Goal: Transaction & Acquisition: Book appointment/travel/reservation

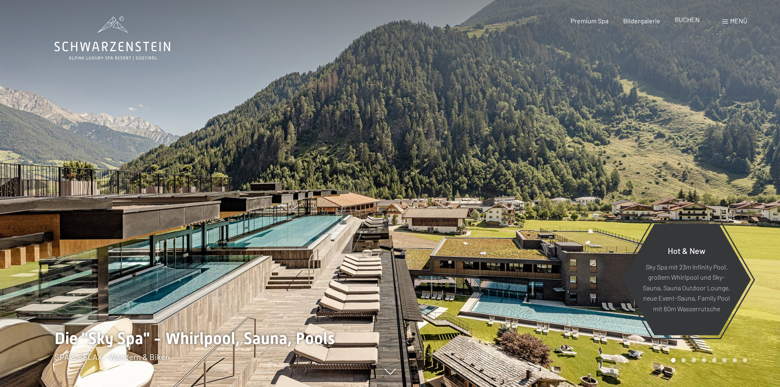
click at [691, 24] on div "BUCHEN" at bounding box center [687, 19] width 25 height 9
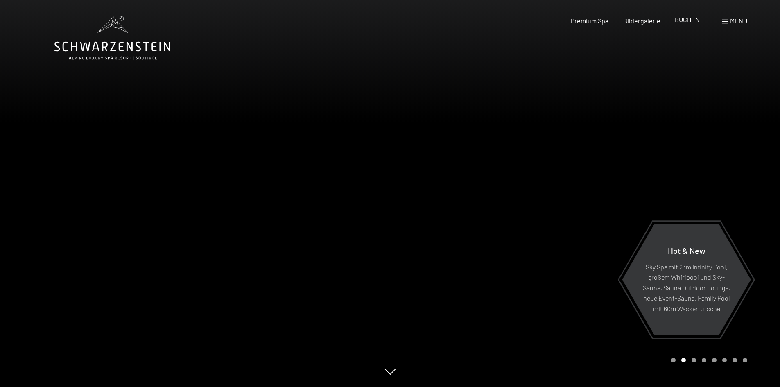
click at [689, 19] on span "BUCHEN" at bounding box center [687, 20] width 25 height 8
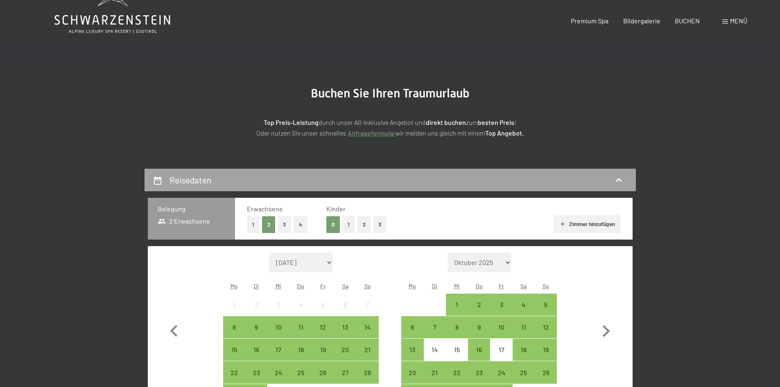
scroll to position [41, 0]
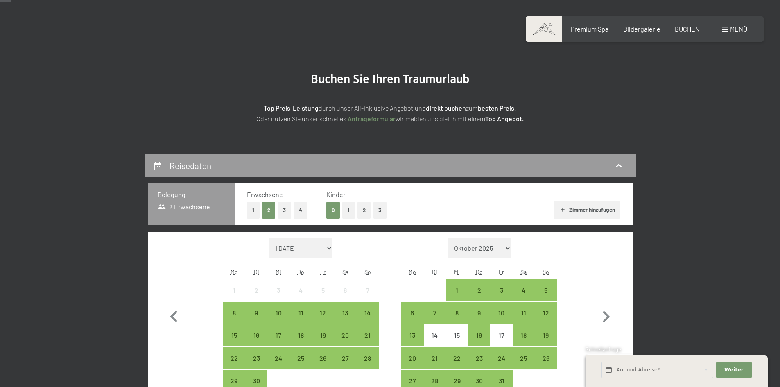
click at [365, 213] on button "2" at bounding box center [365, 210] width 14 height 17
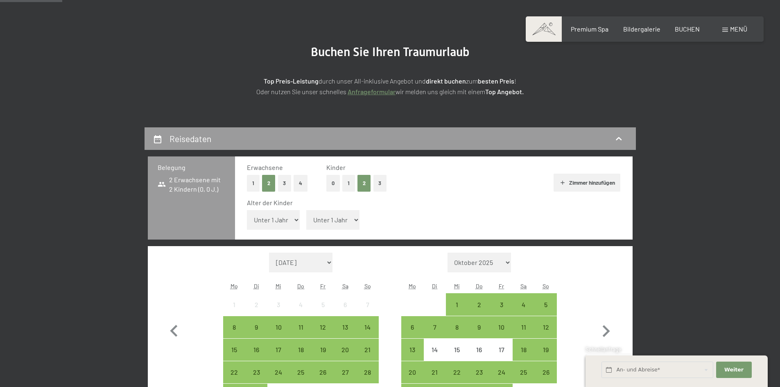
scroll to position [82, 0]
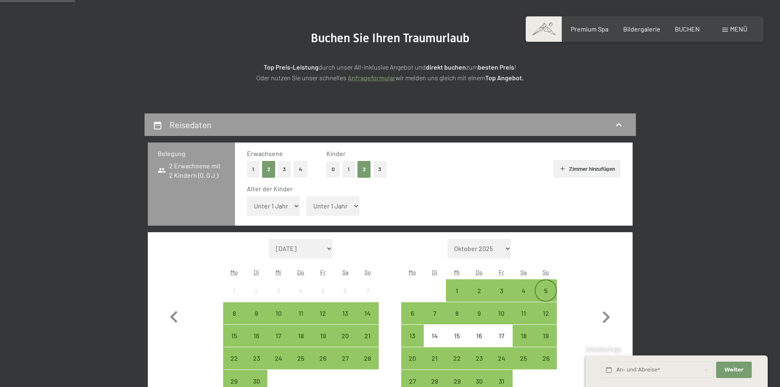
click at [544, 290] on div "5" at bounding box center [546, 298] width 20 height 20
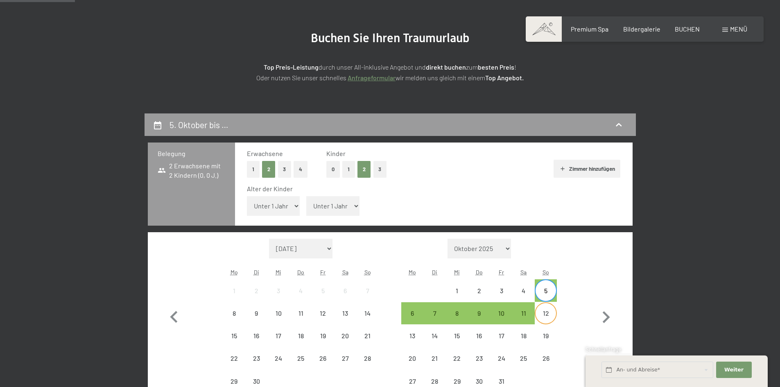
click at [546, 311] on div "12" at bounding box center [546, 320] width 20 height 20
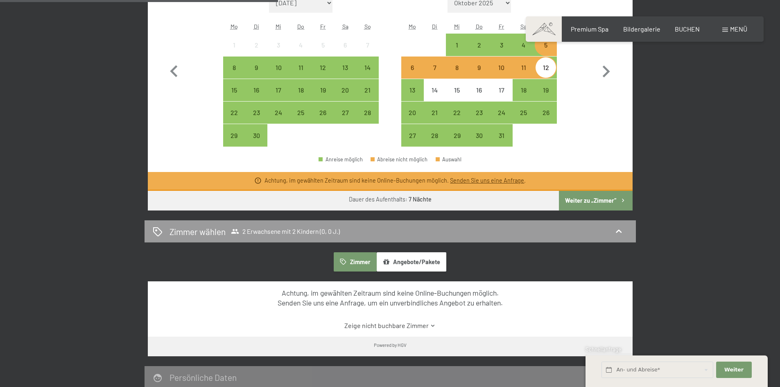
click at [604, 203] on button "Weiter zu „Zimmer“" at bounding box center [595, 201] width 73 height 20
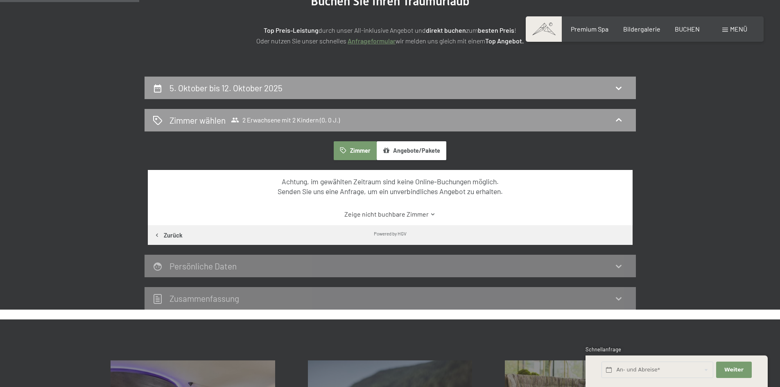
scroll to position [113, 0]
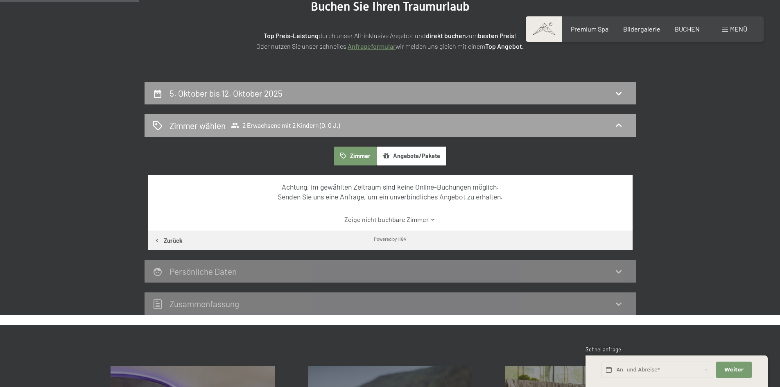
click at [372, 126] on div "Zimmer wählen 2 Erwachsene mit 2 Kindern (0, 0 J.)" at bounding box center [390, 126] width 475 height 12
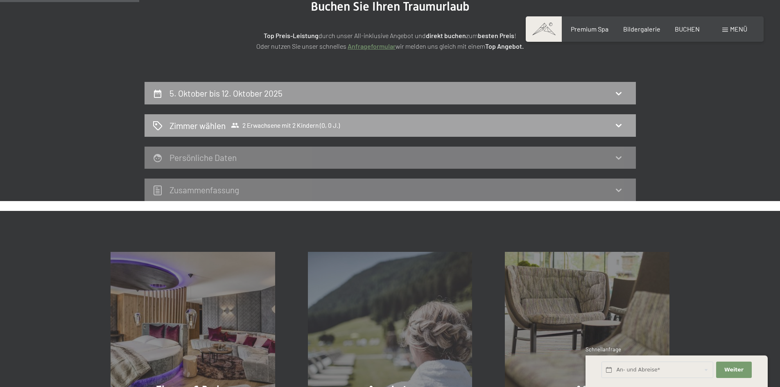
click at [443, 125] on div "Zimmer wählen 2 Erwachsene mit 2 Kindern (0, 0 J.)" at bounding box center [390, 126] width 475 height 12
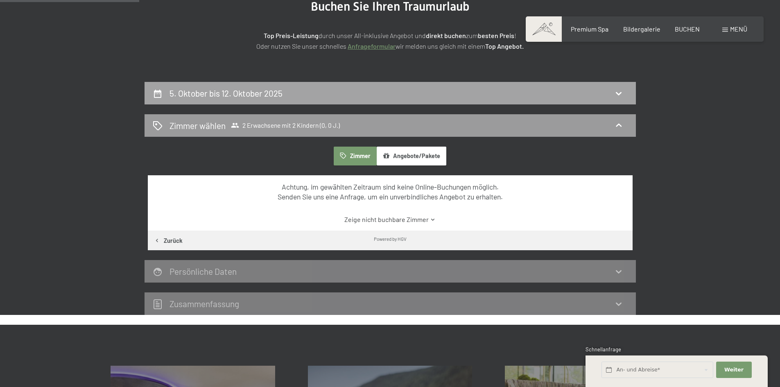
click at [366, 93] on div "5. Oktober bis 12. Oktober 2025" at bounding box center [390, 93] width 475 height 12
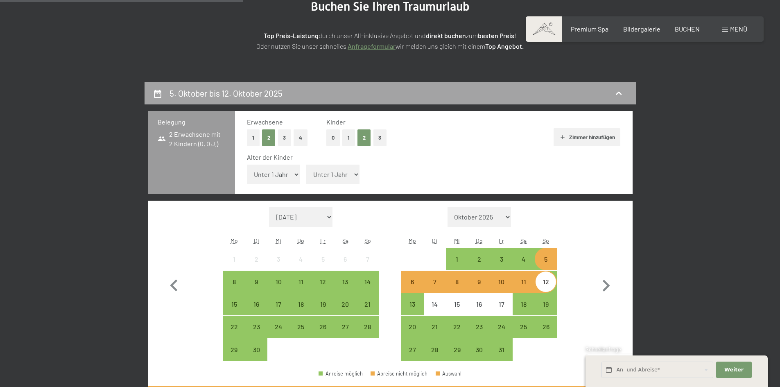
scroll to position [195, 0]
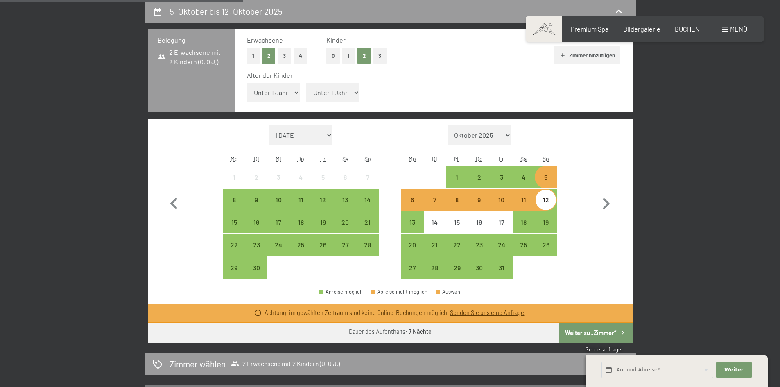
click at [554, 181] on div "5" at bounding box center [546, 184] width 20 height 20
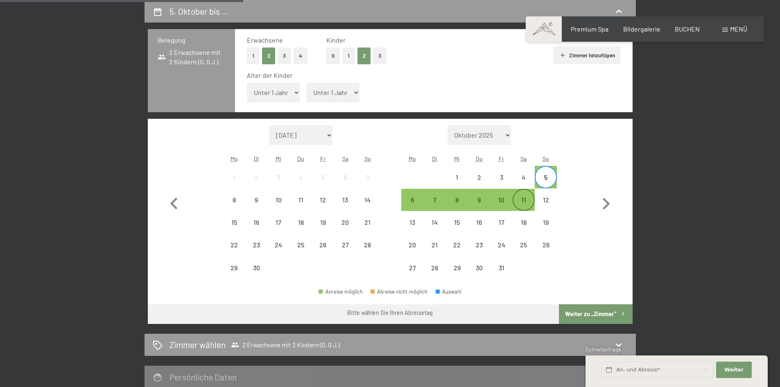
click at [527, 203] on div "11" at bounding box center [524, 207] width 20 height 20
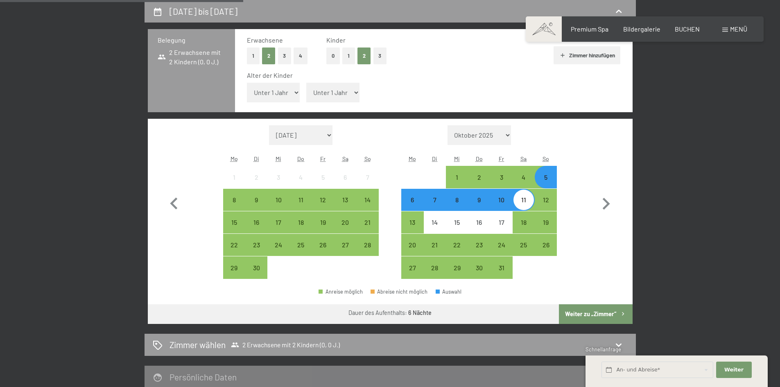
click at [585, 316] on button "Weiter zu „Zimmer“" at bounding box center [595, 314] width 73 height 20
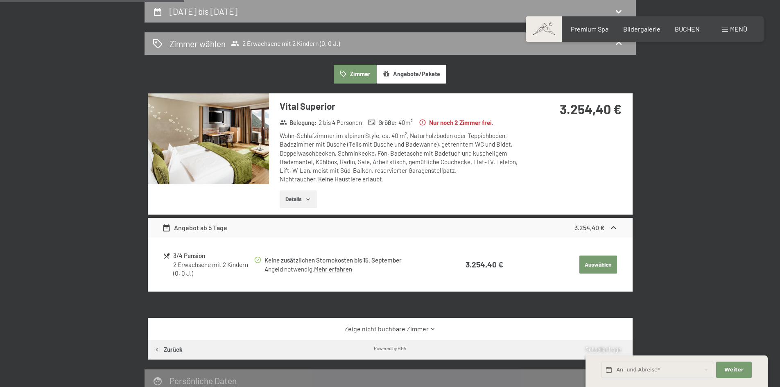
click at [249, 151] on img at bounding box center [208, 138] width 121 height 91
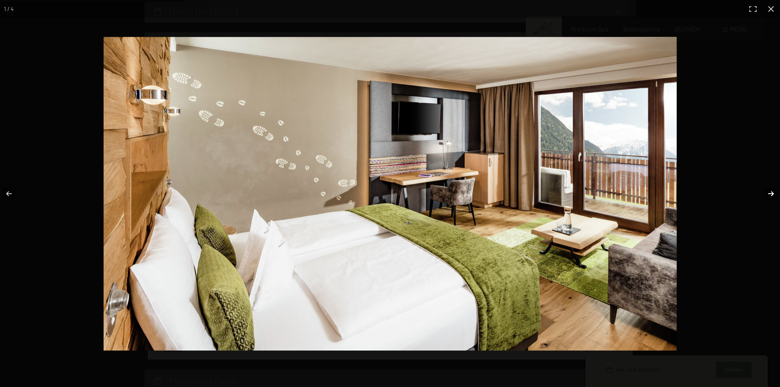
click at [770, 196] on button "button" at bounding box center [766, 193] width 29 height 41
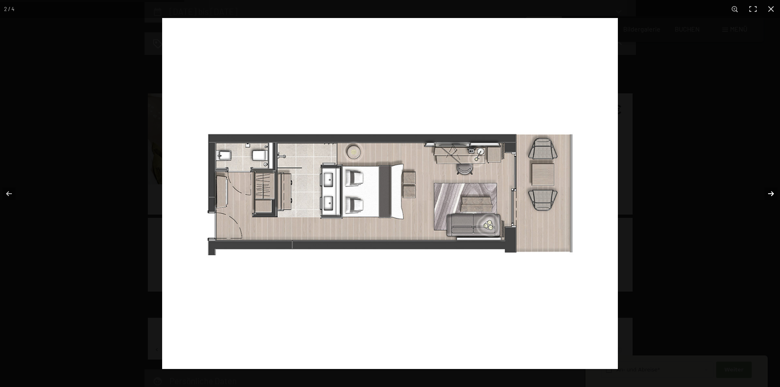
click at [767, 192] on button "button" at bounding box center [766, 193] width 29 height 41
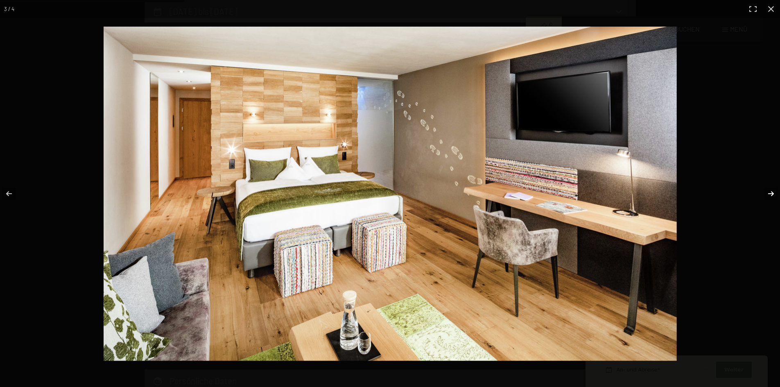
click at [769, 194] on button "button" at bounding box center [766, 193] width 29 height 41
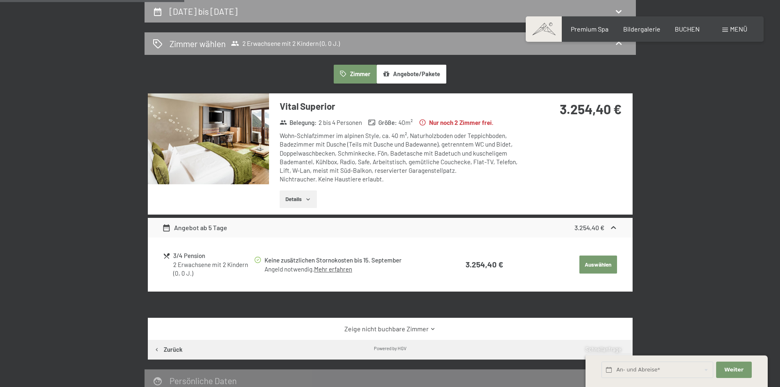
click at [0, 0] on button "button" at bounding box center [0, 0] width 0 height 0
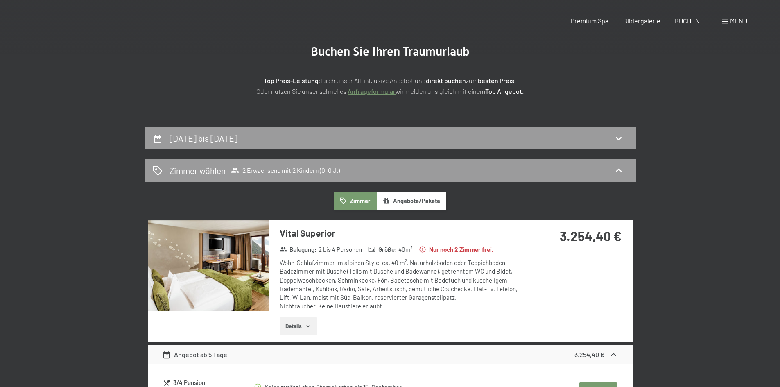
scroll to position [0, 0]
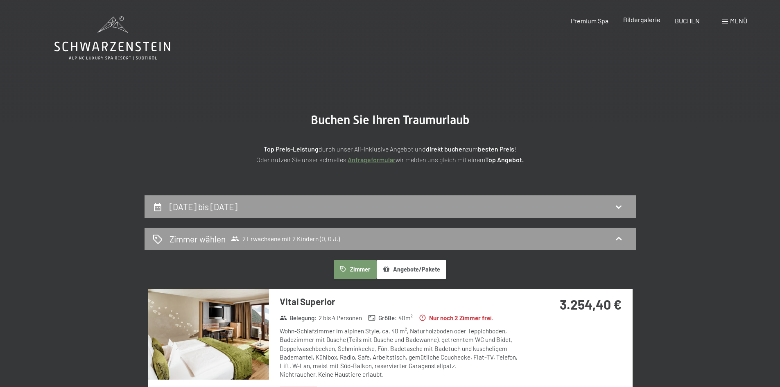
click at [637, 18] on span "Bildergalerie" at bounding box center [641, 20] width 37 height 8
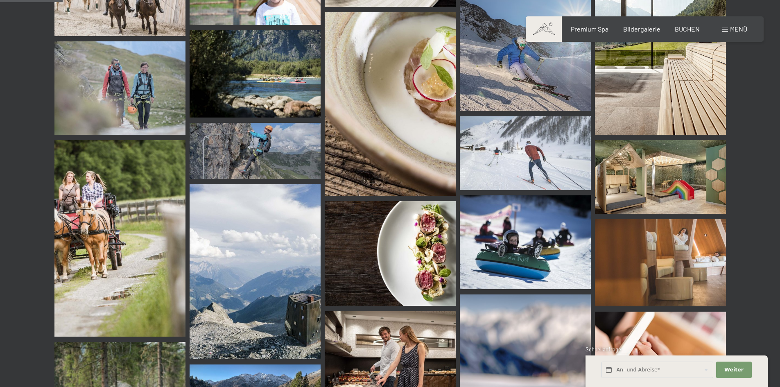
scroll to position [860, 0]
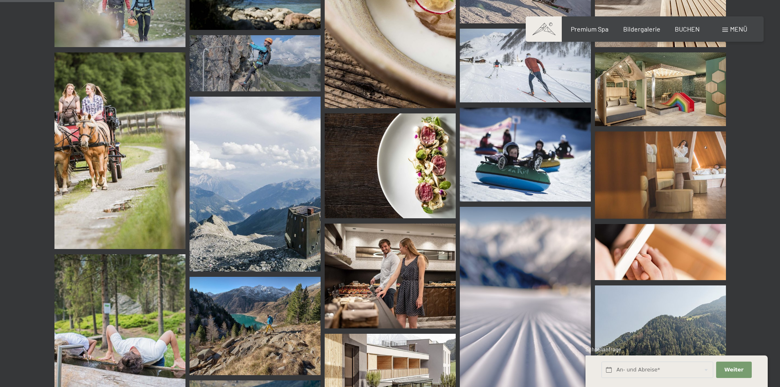
click at [664, 92] on img at bounding box center [660, 89] width 131 height 74
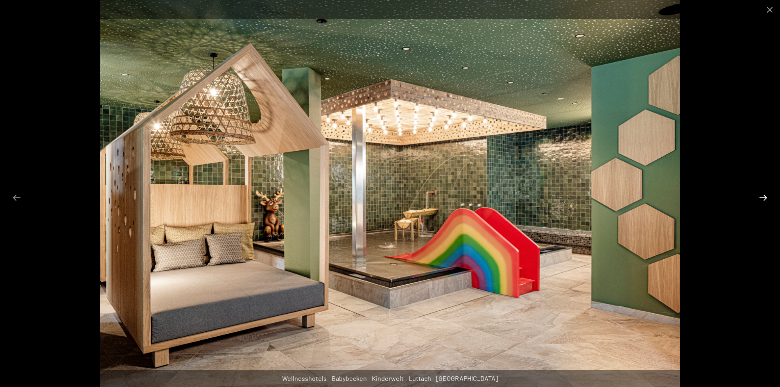
click at [764, 195] on button "Next slide" at bounding box center [763, 198] width 17 height 16
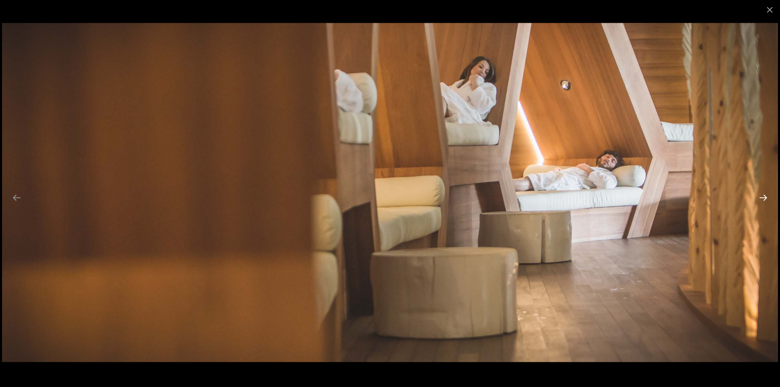
click at [764, 195] on button "Next slide" at bounding box center [763, 198] width 17 height 16
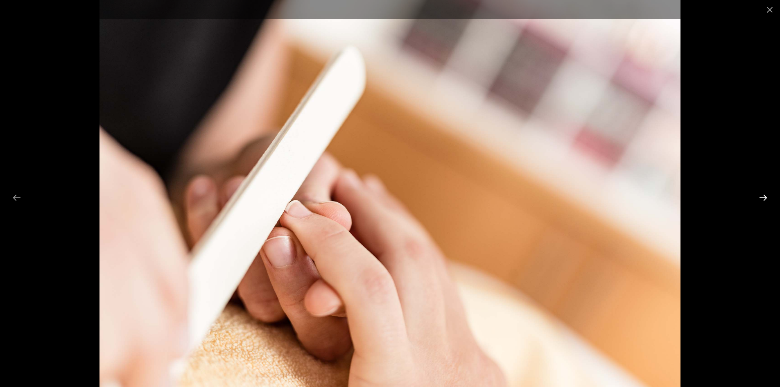
click at [764, 195] on button "Next slide" at bounding box center [763, 198] width 17 height 16
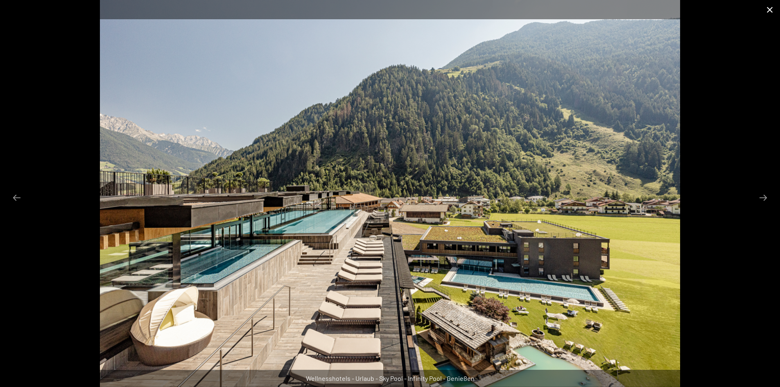
click at [775, 8] on button "Close gallery" at bounding box center [770, 9] width 20 height 19
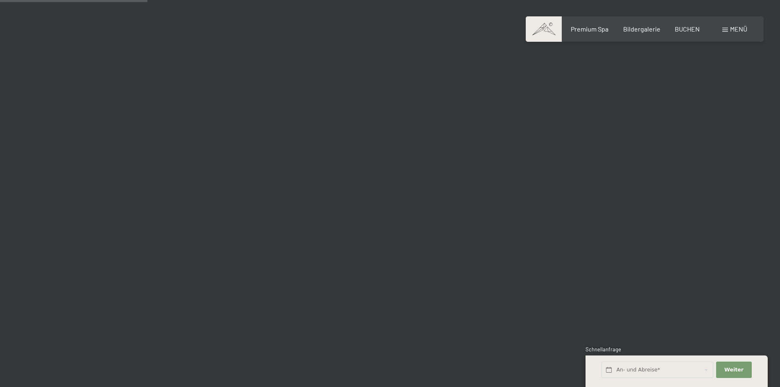
scroll to position [1966, 0]
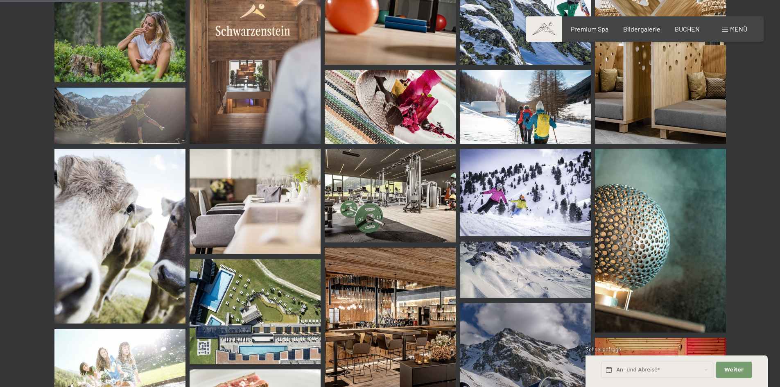
click at [418, 221] on img at bounding box center [390, 196] width 131 height 94
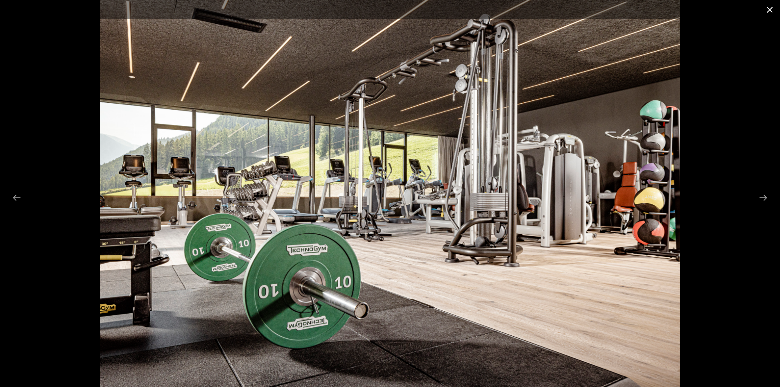
click at [773, 7] on button "Close gallery" at bounding box center [770, 9] width 20 height 19
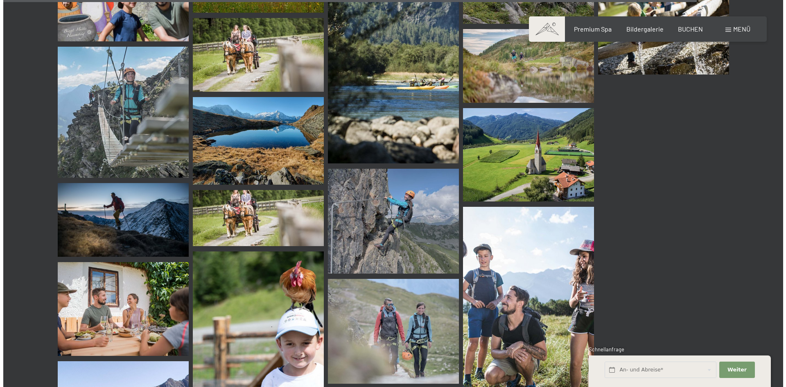
scroll to position [9298, 0]
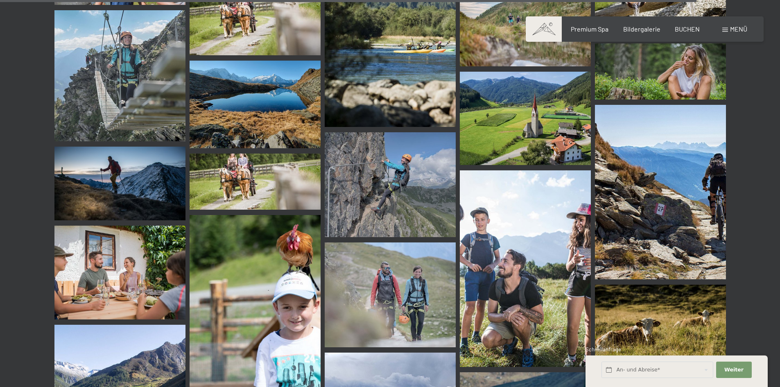
click at [727, 30] on span at bounding box center [726, 30] width 6 height 4
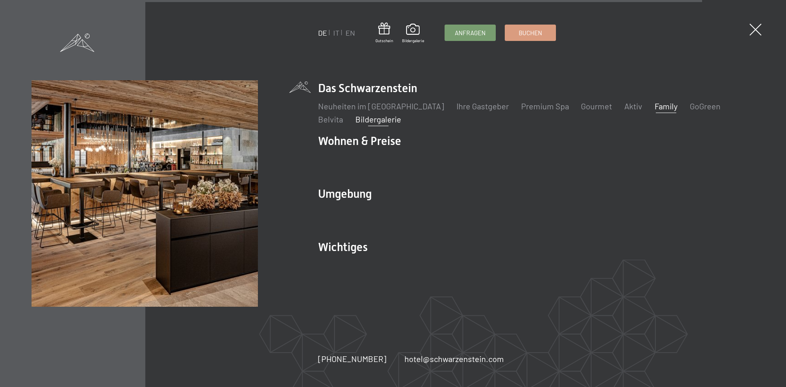
click at [655, 109] on link "Family" at bounding box center [666, 106] width 23 height 10
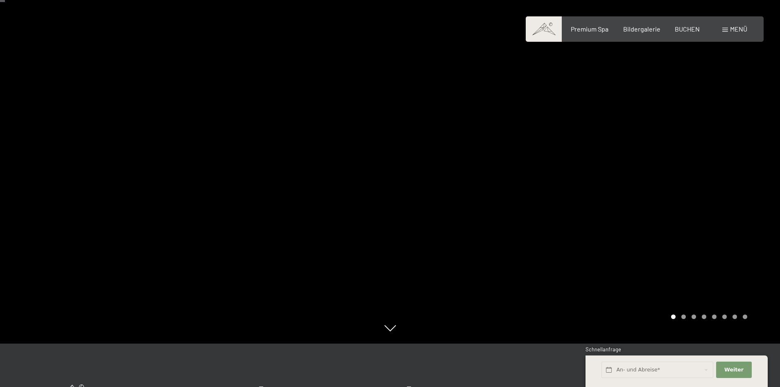
scroll to position [41, 0]
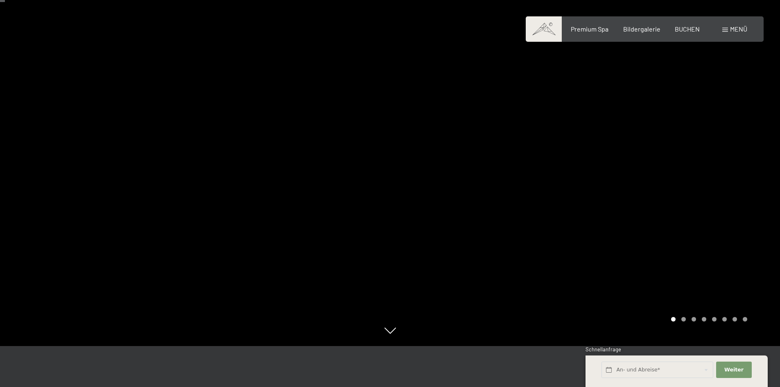
click at [609, 166] on div at bounding box center [585, 152] width 390 height 387
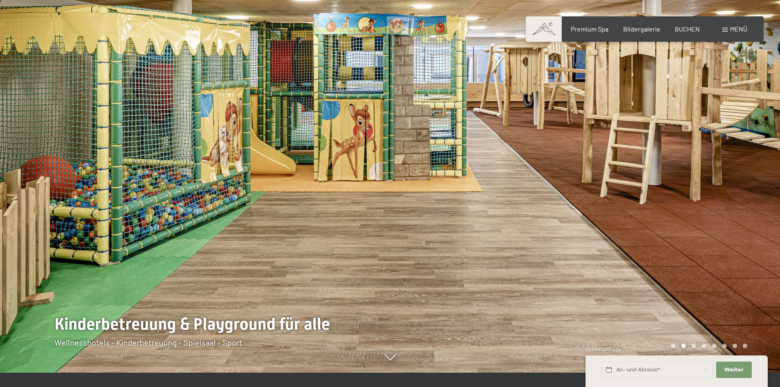
scroll to position [0, 0]
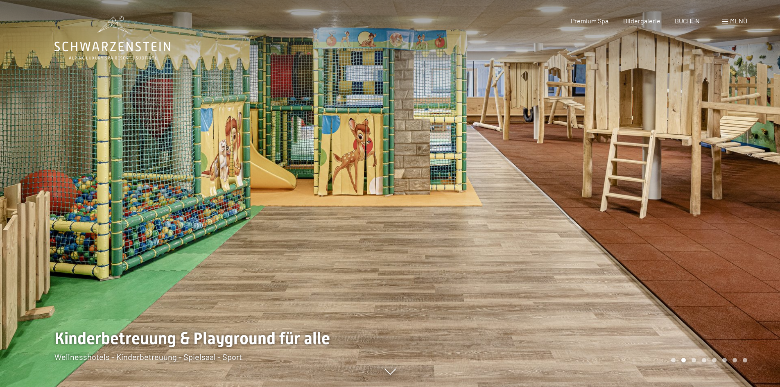
click at [606, 222] on div at bounding box center [585, 193] width 390 height 387
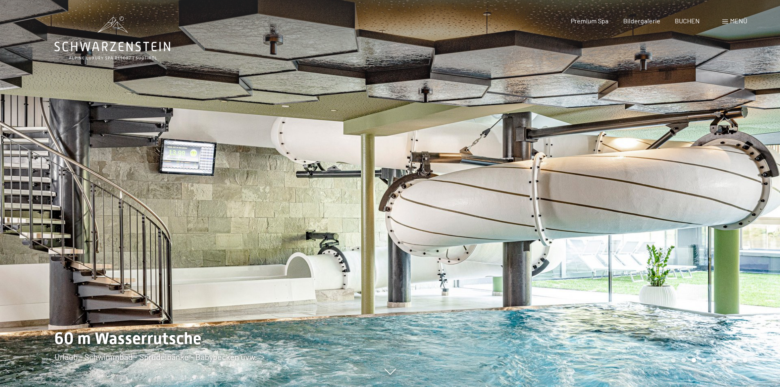
click at [606, 222] on div at bounding box center [585, 193] width 390 height 387
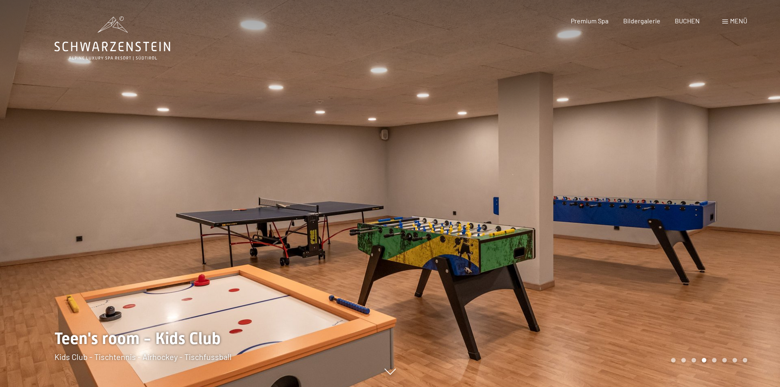
click at [606, 222] on div at bounding box center [585, 193] width 390 height 387
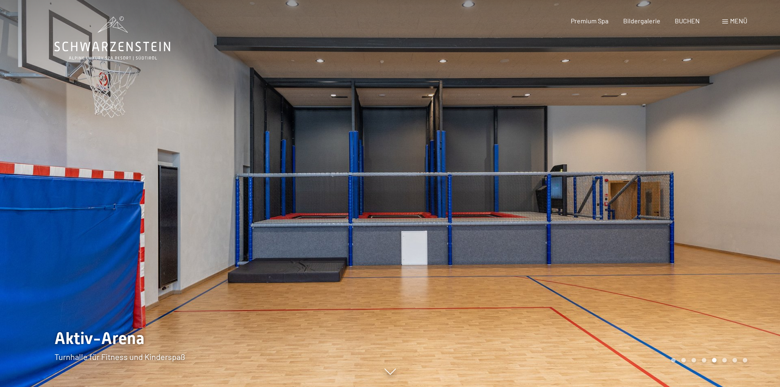
click at [607, 222] on div at bounding box center [585, 193] width 390 height 387
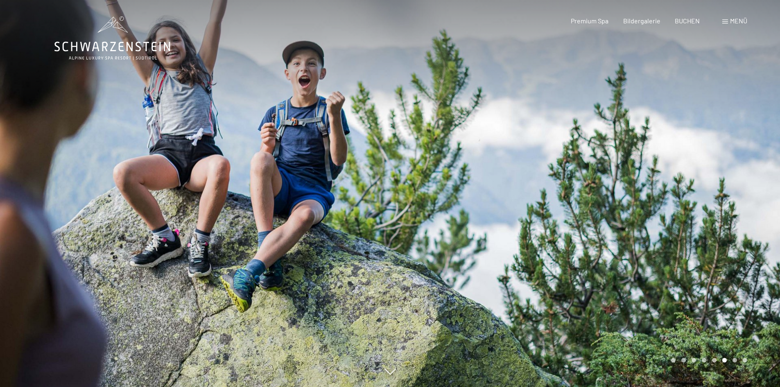
click at [607, 222] on div at bounding box center [585, 193] width 390 height 387
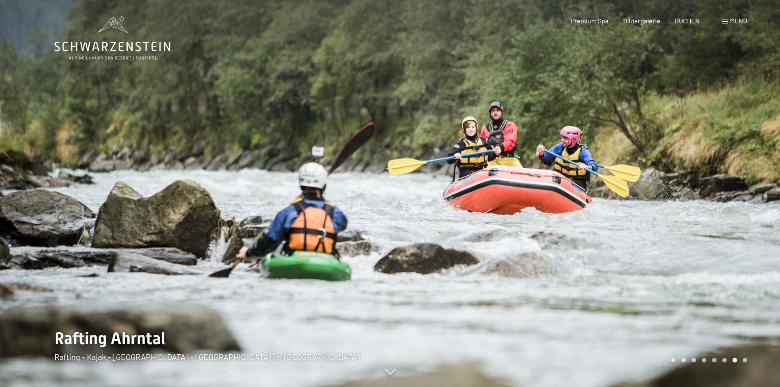
click at [607, 222] on div at bounding box center [585, 193] width 390 height 387
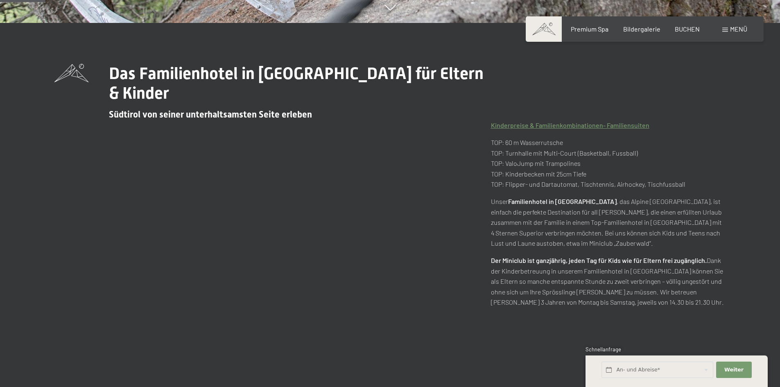
scroll to position [369, 0]
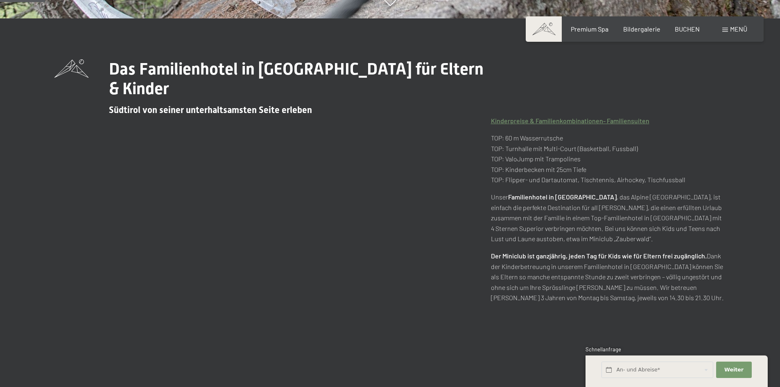
click at [736, 29] on span "Menü" at bounding box center [738, 29] width 17 height 8
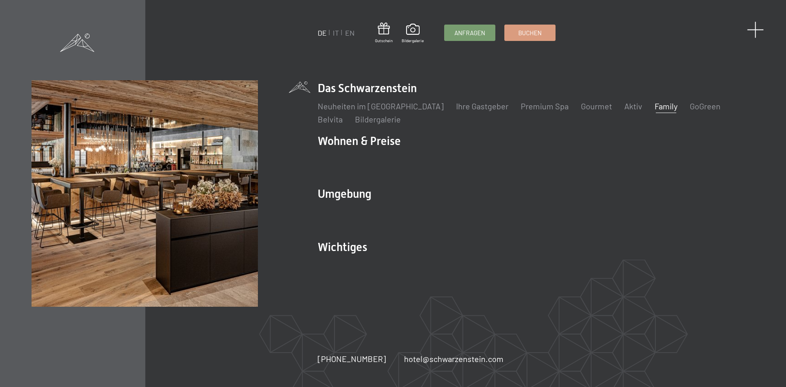
click at [752, 26] on span at bounding box center [756, 29] width 17 height 17
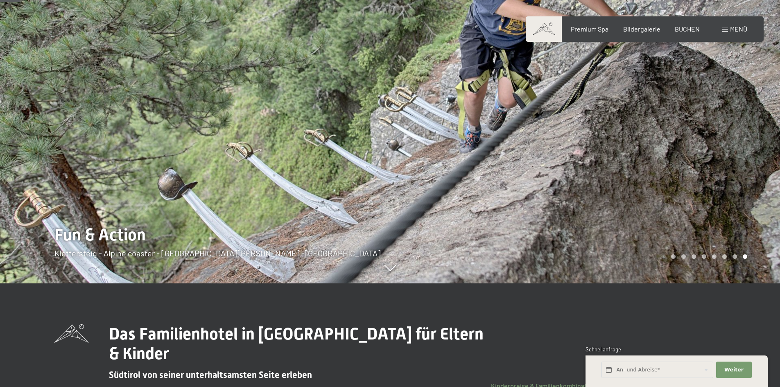
scroll to position [0, 0]
